Goal: Navigation & Orientation: Find specific page/section

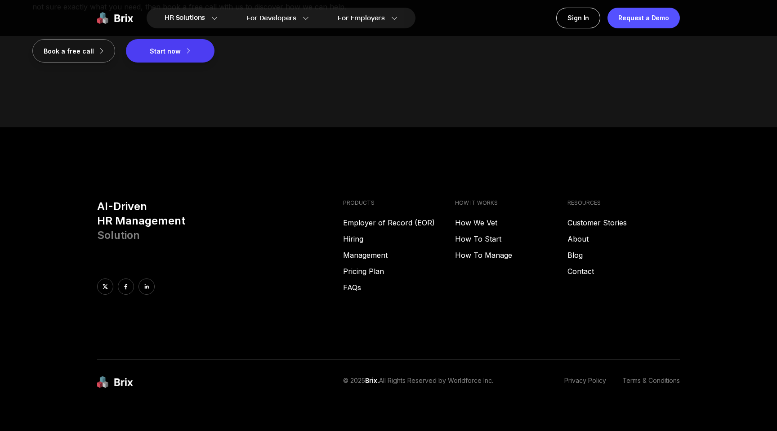
scroll to position [1231, 0]
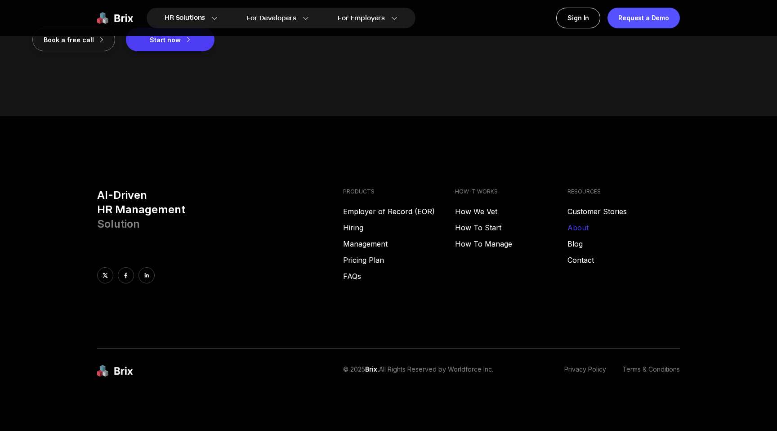
click at [577, 224] on link "About" at bounding box center [623, 227] width 112 height 11
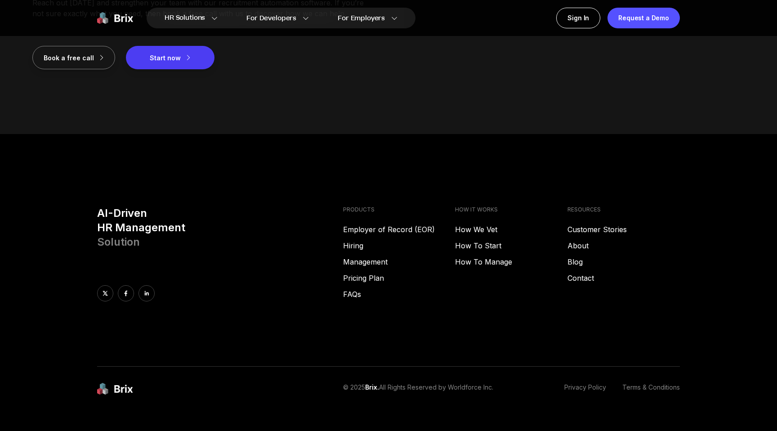
scroll to position [1231, 0]
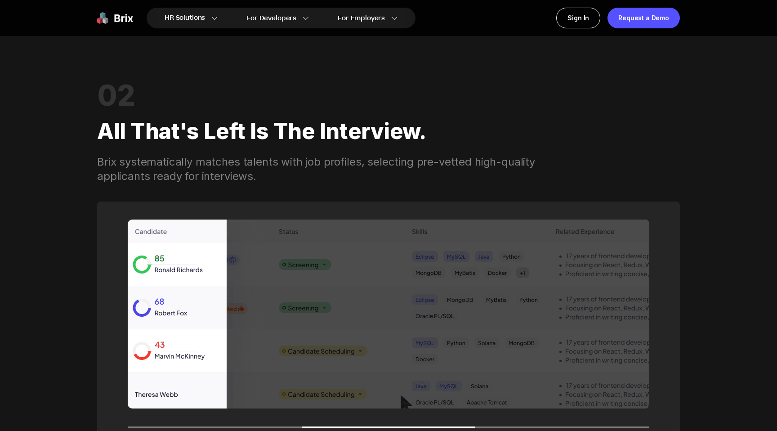
scroll to position [1200, 0]
